Goal: Information Seeking & Learning: Learn about a topic

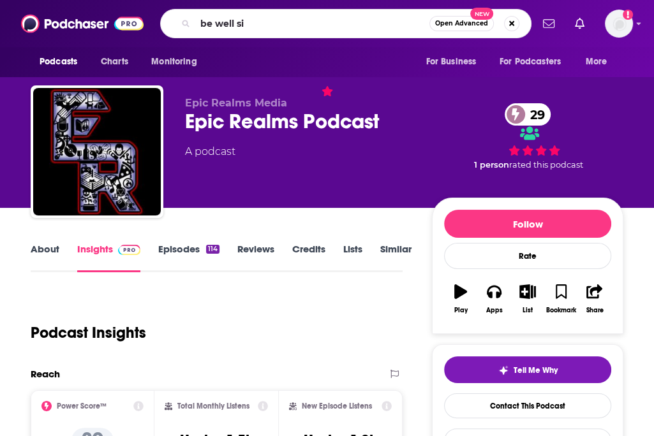
type input "be well sis"
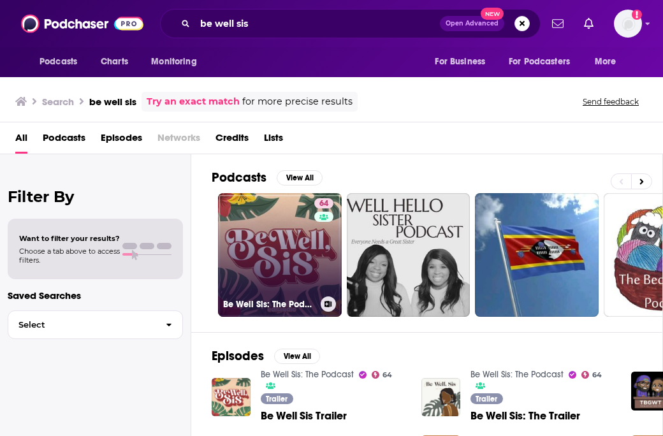
click at [279, 240] on link "64 Be Well Sis: The Podcast" at bounding box center [280, 255] width 124 height 124
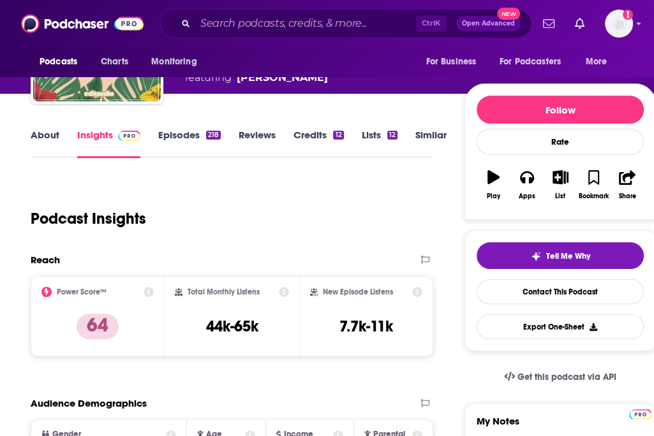
scroll to position [128, 0]
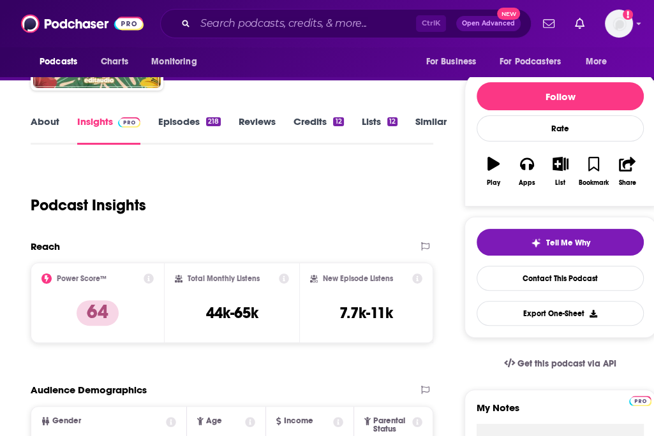
drag, startPoint x: 424, startPoint y: 170, endPoint x: 399, endPoint y: 91, distance: 82.3
click at [425, 168] on div "Podcast Insights" at bounding box center [232, 202] width 403 height 75
click at [339, 24] on input "Search podcasts, credits, & more..." at bounding box center [305, 23] width 221 height 20
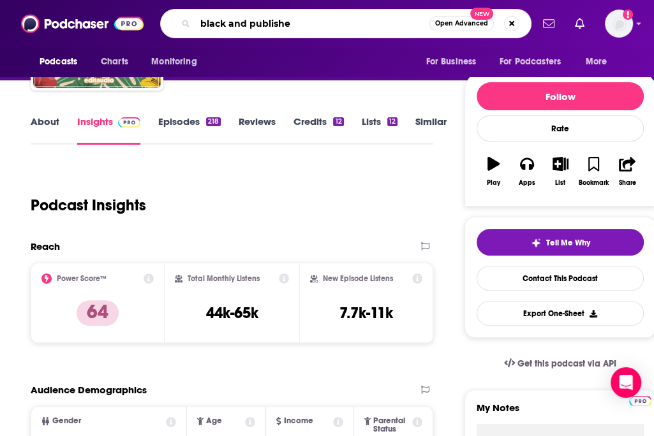
type input "black and published"
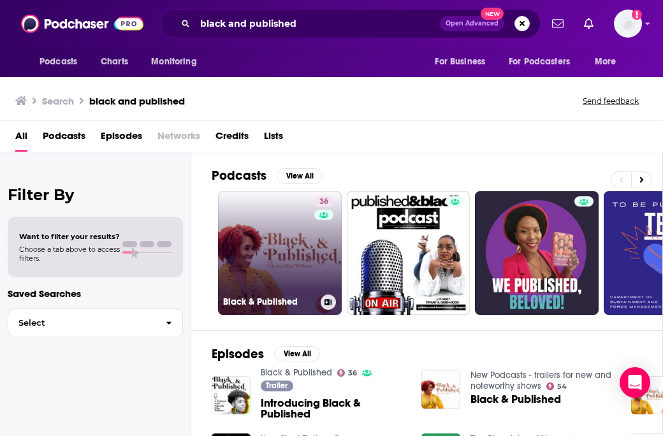
click at [272, 218] on link "36 Black & Published" at bounding box center [280, 253] width 124 height 124
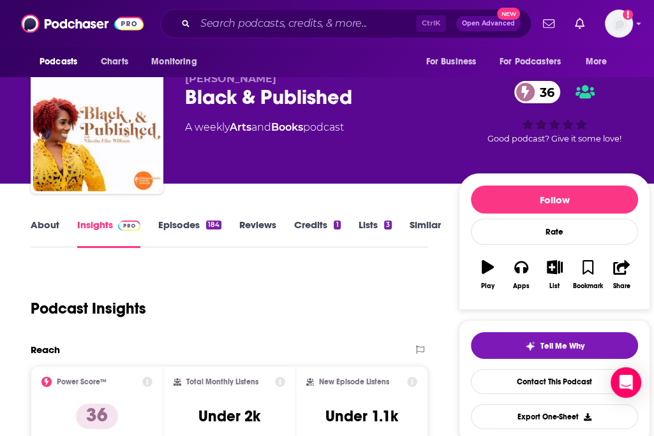
scroll to position [64, 0]
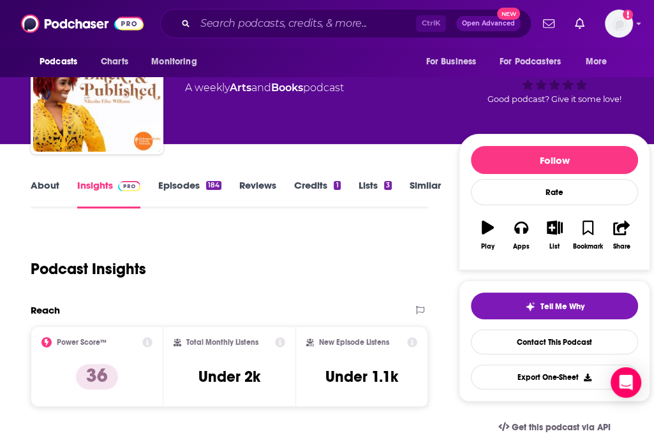
click at [329, 20] on input "Search podcasts, credits, & more..." at bounding box center [305, 23] width 221 height 20
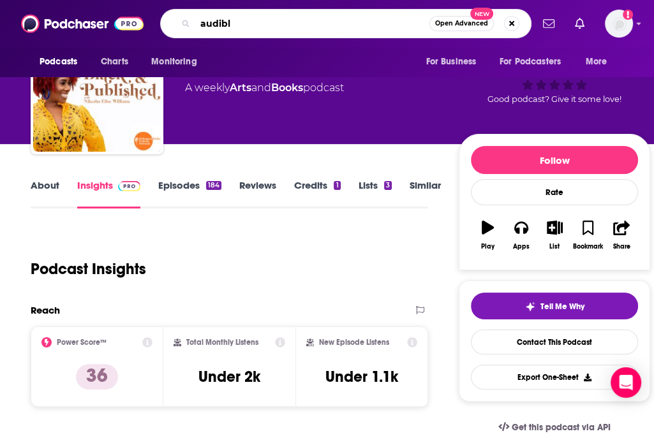
type input "audible"
